Goal: Transaction & Acquisition: Purchase product/service

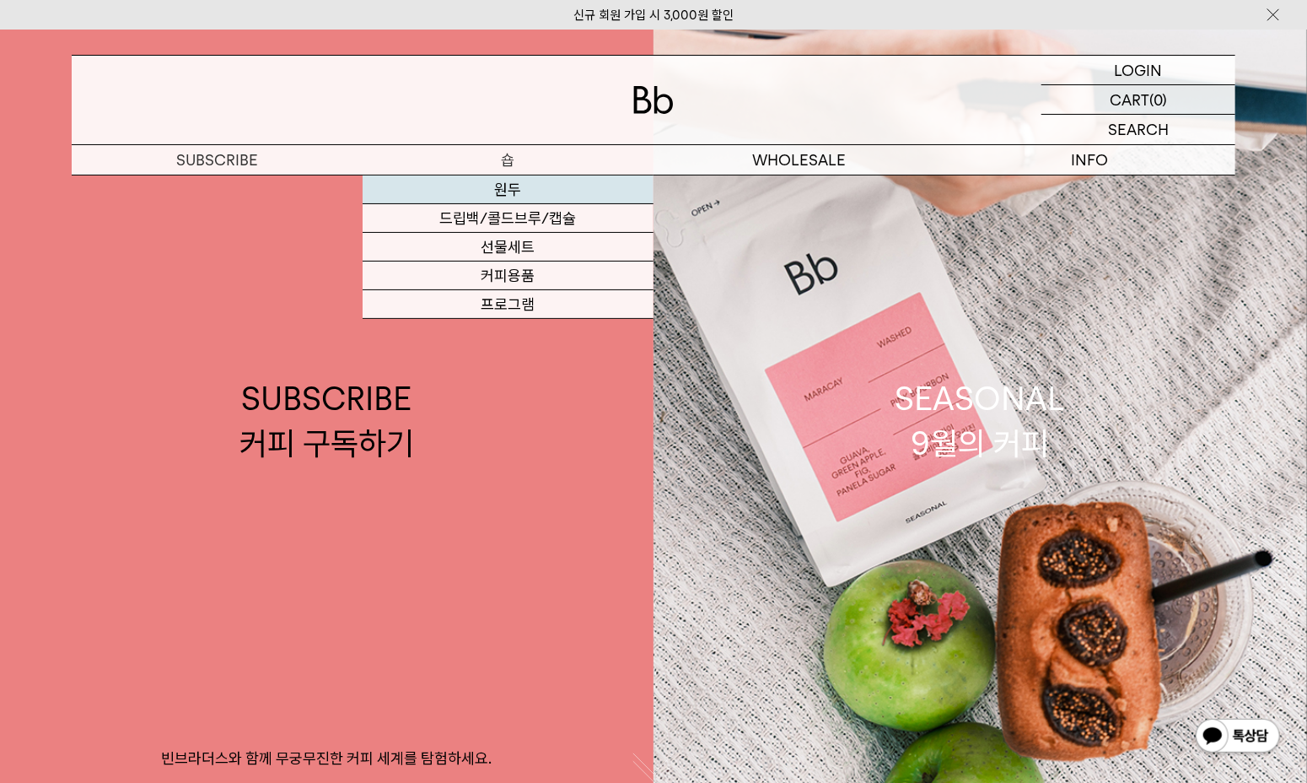
click at [502, 189] on link "원두" at bounding box center [508, 189] width 291 height 29
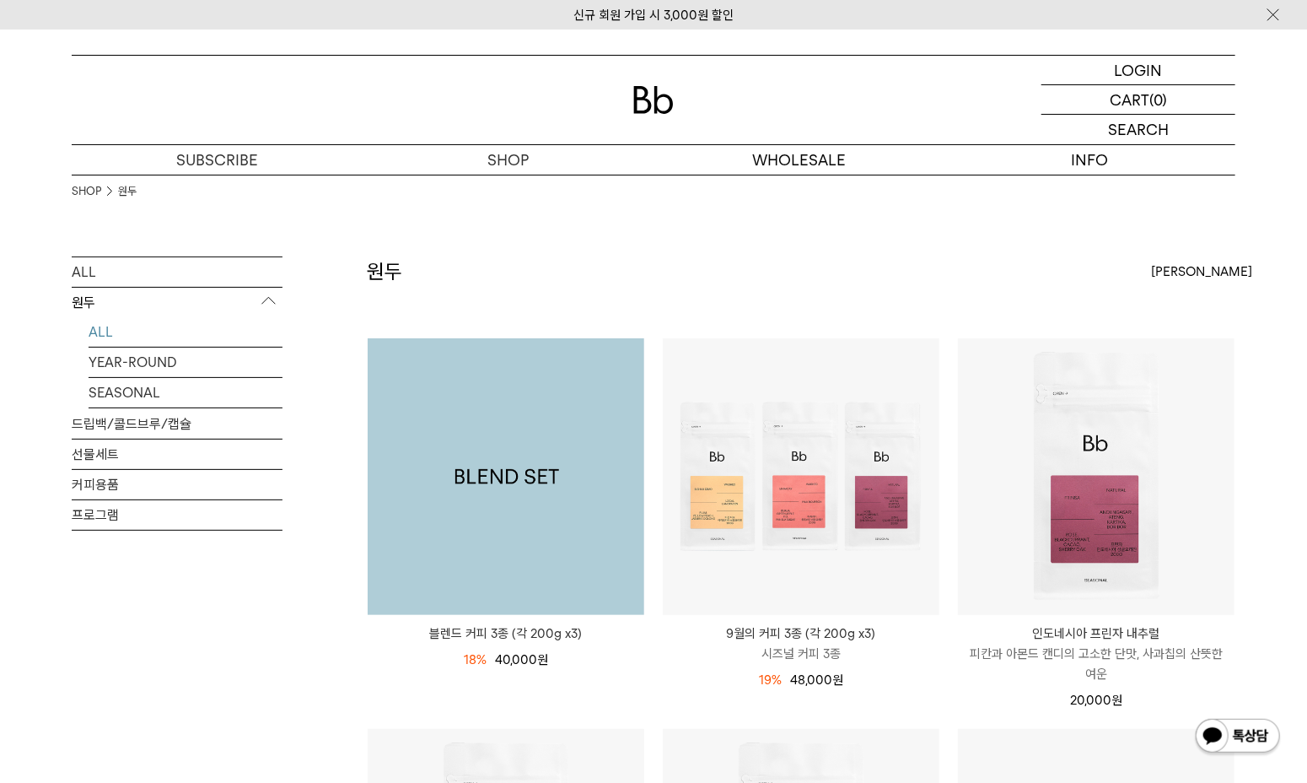
click at [530, 477] on img at bounding box center [506, 476] width 277 height 277
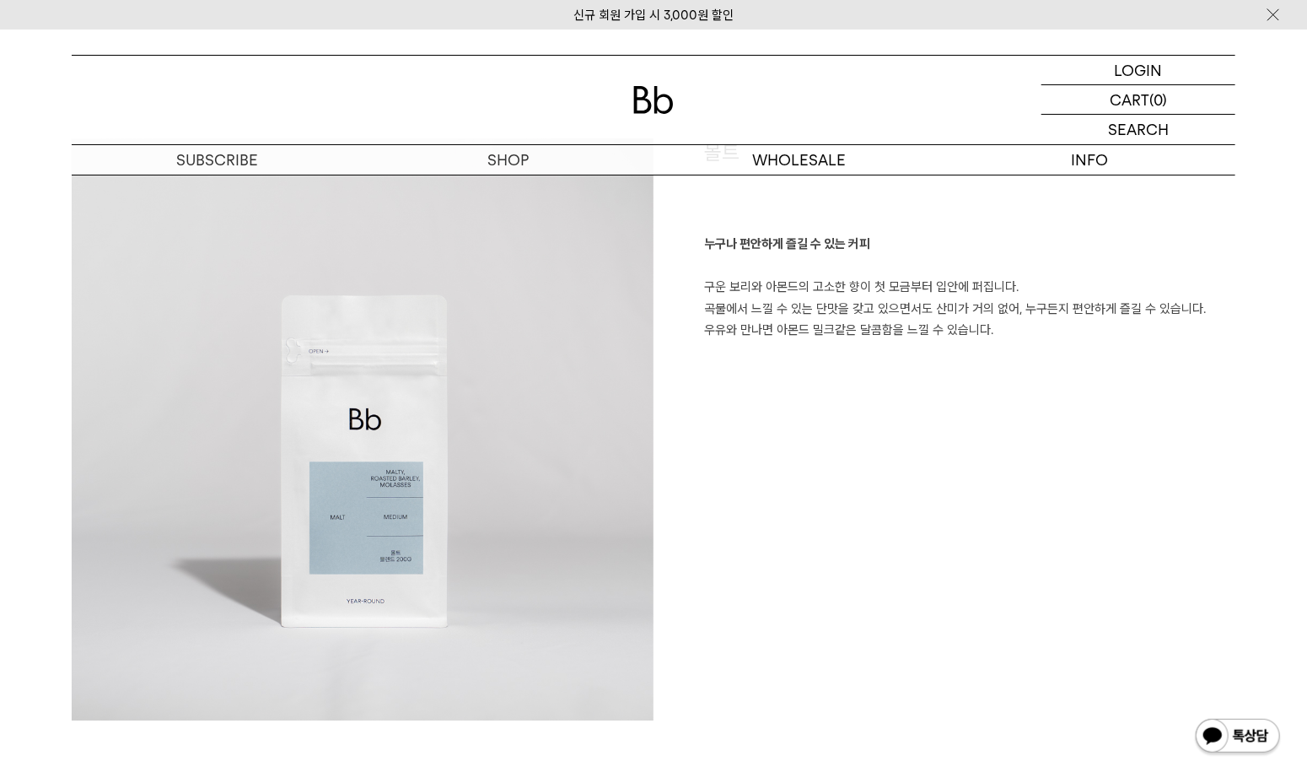
scroll to position [2615, 0]
